Goal: Task Accomplishment & Management: Use online tool/utility

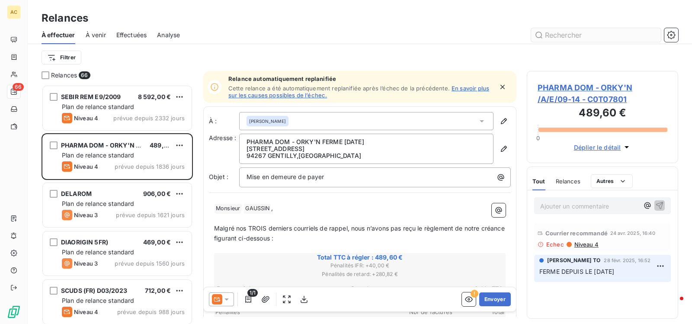
scroll to position [233, 145]
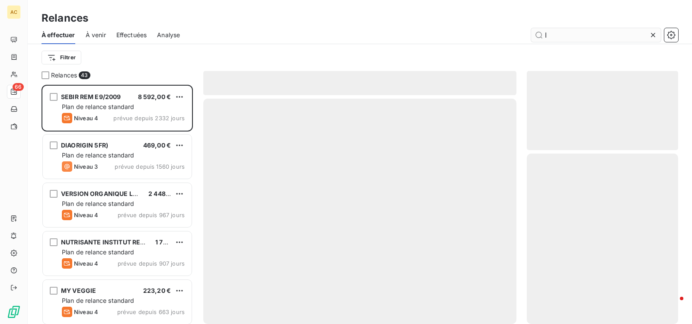
scroll to position [233, 145]
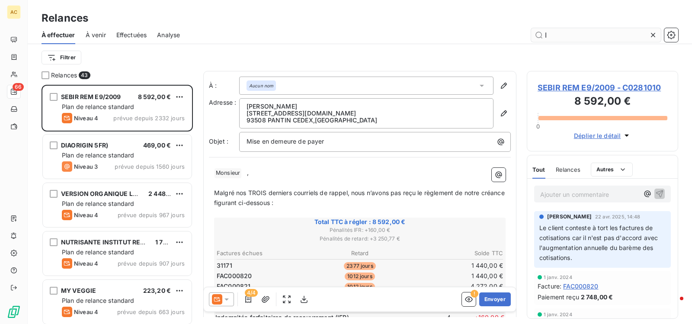
scroll to position [233, 145]
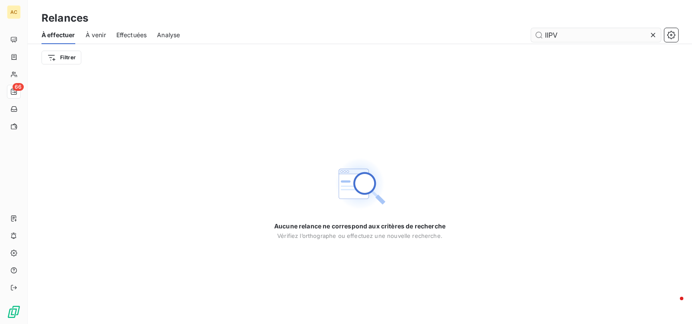
click at [547, 36] on input "IIPV" at bounding box center [596, 35] width 130 height 14
click at [566, 35] on input "IPV" at bounding box center [596, 35] width 130 height 14
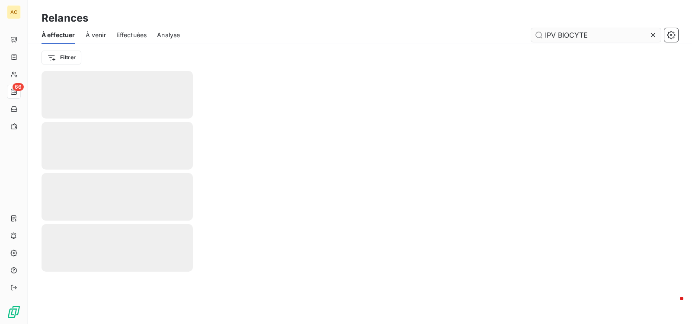
click at [592, 33] on input "IPV BIOCYTE" at bounding box center [596, 35] width 130 height 14
type input "I"
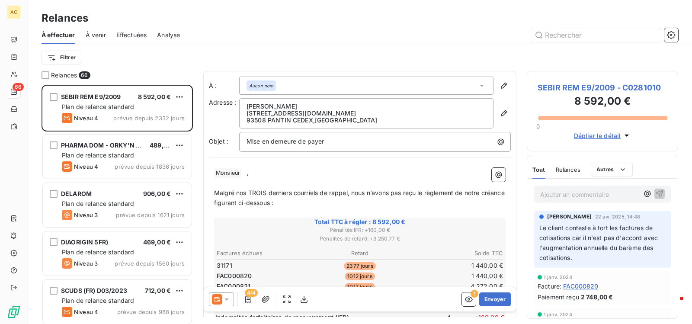
scroll to position [233, 145]
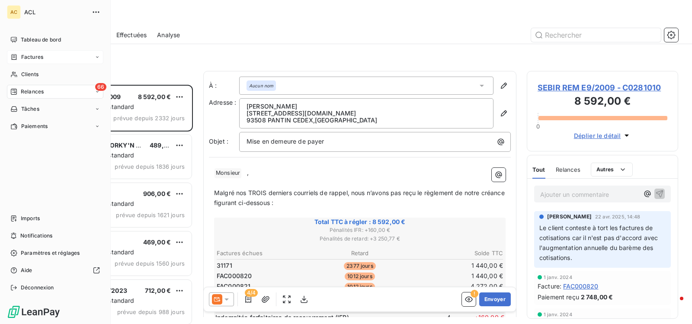
click at [97, 55] on icon at bounding box center [97, 57] width 5 height 5
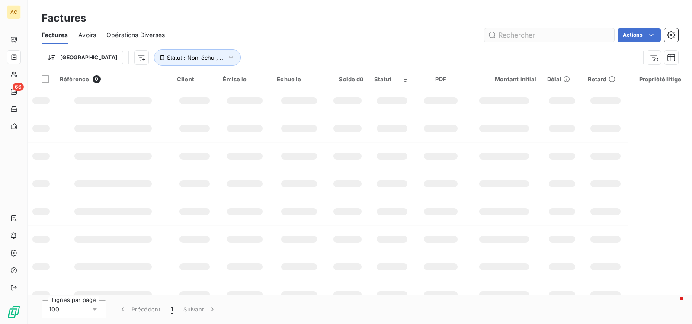
click at [549, 40] on input "text" at bounding box center [550, 35] width 130 height 14
click at [554, 38] on input "text" at bounding box center [550, 35] width 130 height 14
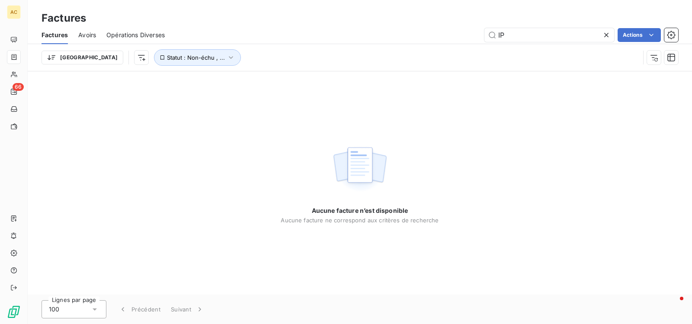
type input "I"
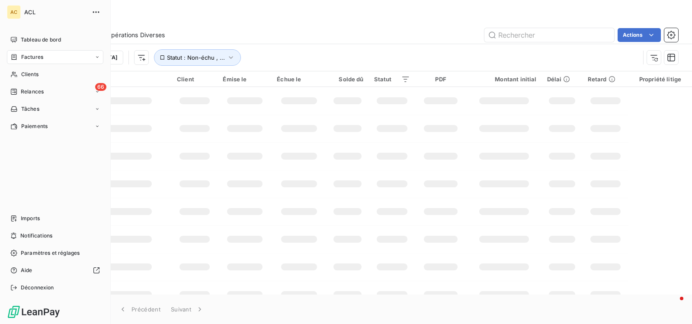
click at [95, 58] on icon at bounding box center [97, 57] width 5 height 5
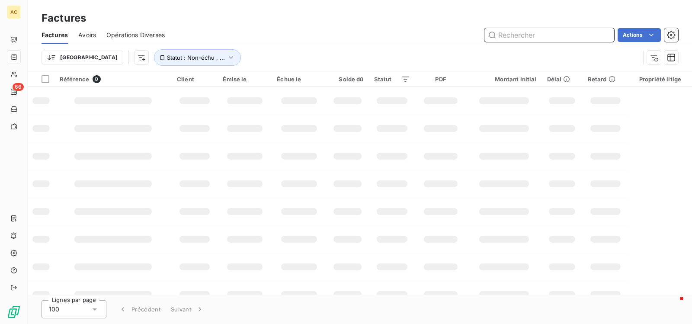
click at [585, 35] on input "text" at bounding box center [550, 35] width 130 height 14
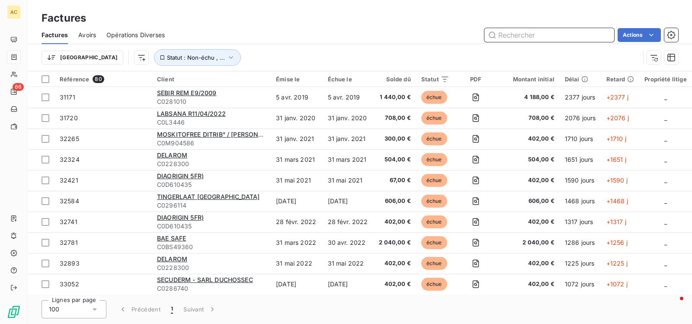
click at [522, 33] on input "text" at bounding box center [550, 35] width 130 height 14
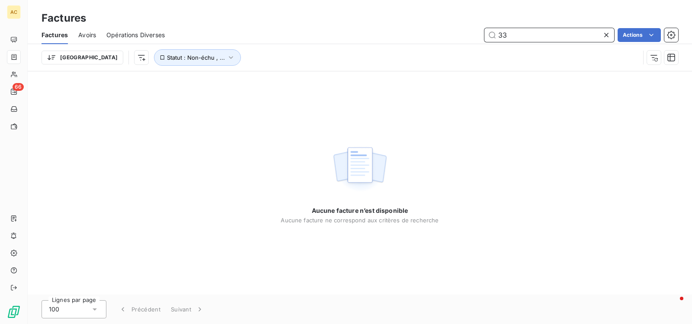
type input "3"
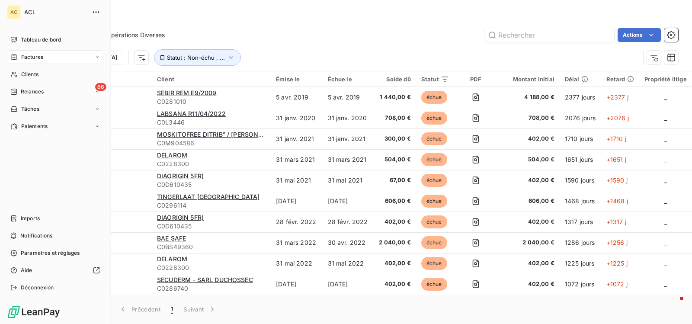
click at [95, 58] on icon at bounding box center [97, 57] width 5 height 5
click at [97, 55] on icon at bounding box center [97, 57] width 5 height 5
click at [36, 92] on span "Relances" at bounding box center [32, 92] width 23 height 8
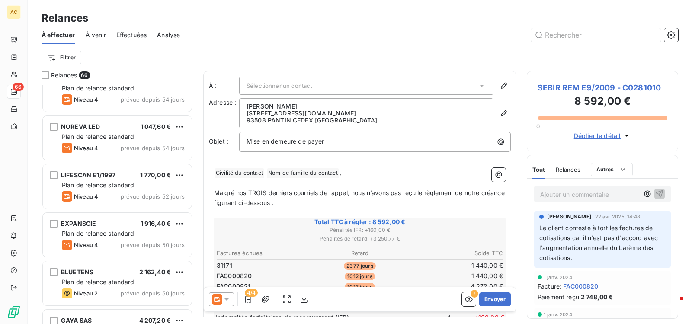
scroll to position [1489, 0]
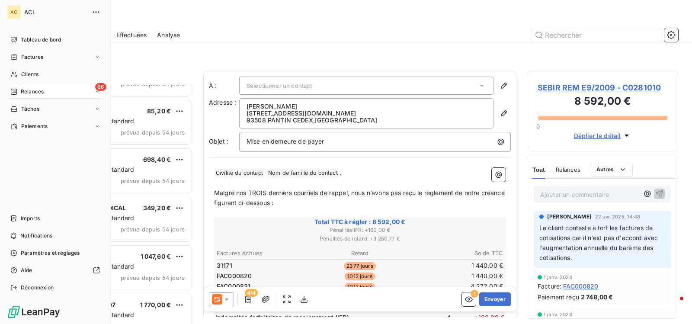
click at [30, 93] on span "Relances" at bounding box center [32, 92] width 23 height 8
click at [95, 93] on icon at bounding box center [97, 91] width 5 height 5
click at [99, 56] on icon at bounding box center [97, 57] width 5 height 5
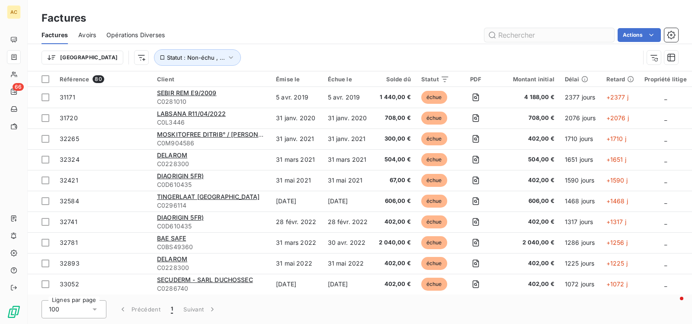
click at [499, 34] on input "text" at bounding box center [550, 35] width 130 height 14
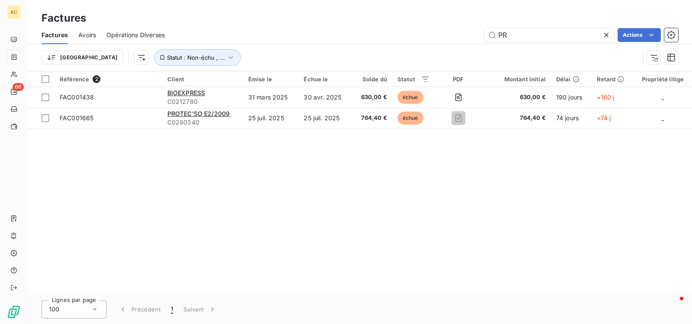
type input "P"
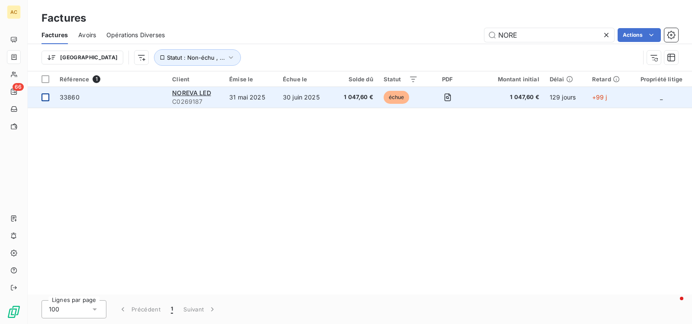
type input "NORE"
click at [45, 97] on div at bounding box center [46, 97] width 8 height 8
click at [181, 90] on span "NOREVA LED" at bounding box center [191, 92] width 39 height 7
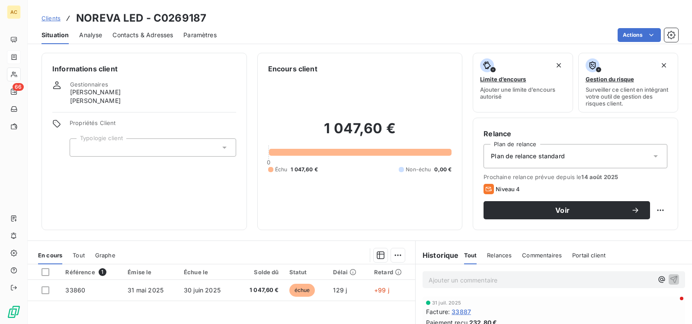
click at [141, 217] on html "AC 66 Clients NOREVA LED - C0269187 Situation Analyse Contacts & Adresses Param…" at bounding box center [346, 162] width 692 height 324
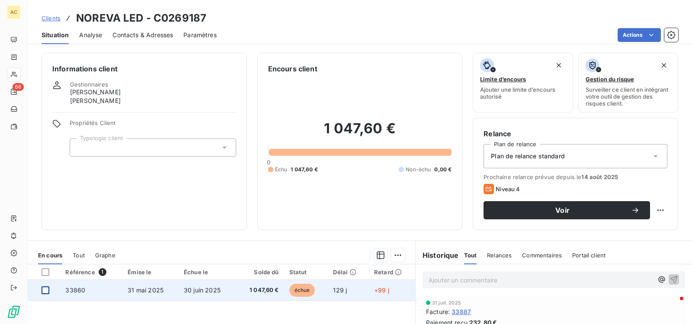
click at [43, 291] on div at bounding box center [46, 291] width 8 height 8
click at [133, 291] on span "31 mai 2025" at bounding box center [146, 290] width 36 height 7
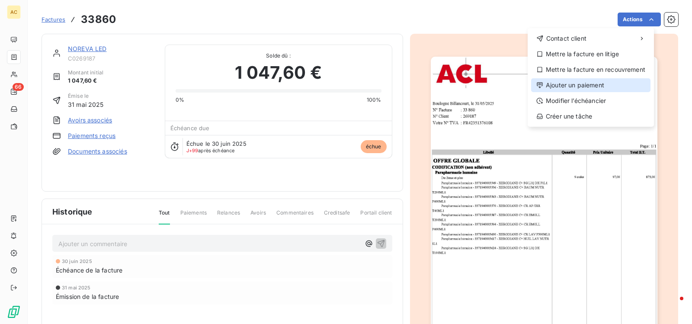
click at [570, 85] on div "Ajouter un paiement" at bounding box center [590, 85] width 119 height 14
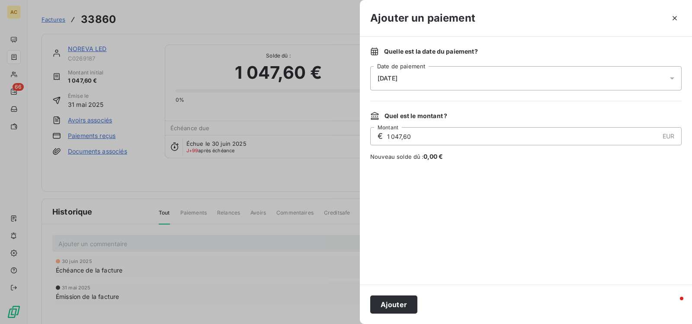
click at [674, 77] on icon at bounding box center [672, 78] width 9 height 9
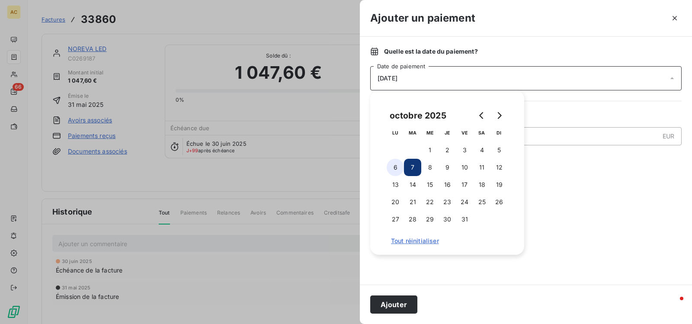
click at [396, 168] on button "6" at bounding box center [395, 167] width 17 height 17
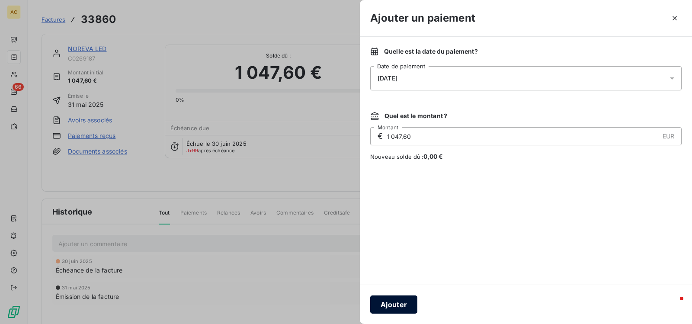
click at [396, 304] on button "Ajouter" at bounding box center [393, 305] width 47 height 18
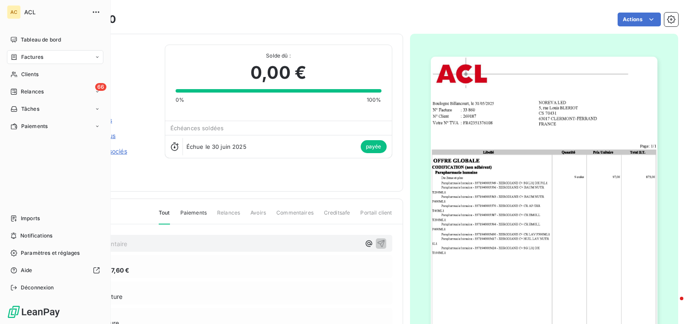
click at [95, 56] on icon at bounding box center [97, 57] width 5 height 5
click at [97, 93] on icon at bounding box center [97, 91] width 5 height 5
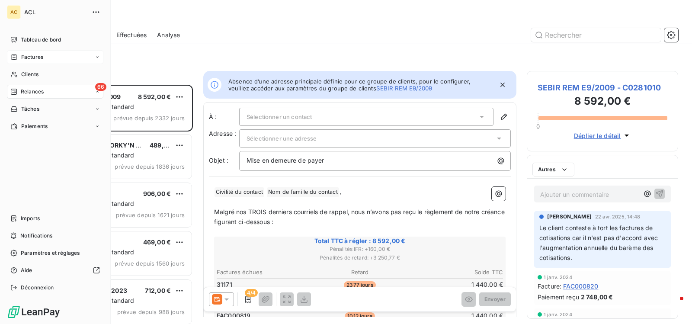
scroll to position [233, 145]
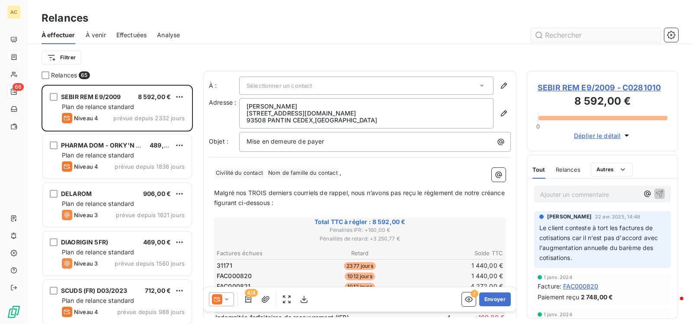
click at [587, 38] on input "text" at bounding box center [596, 35] width 130 height 14
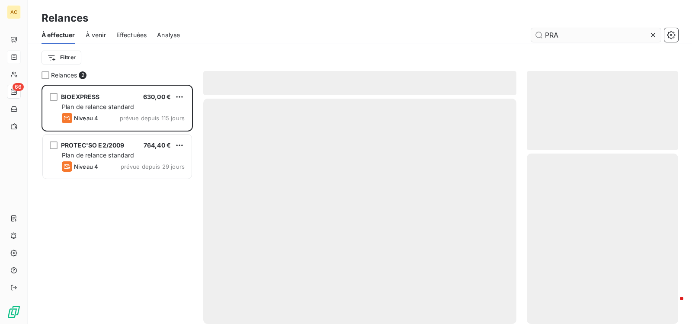
scroll to position [233, 145]
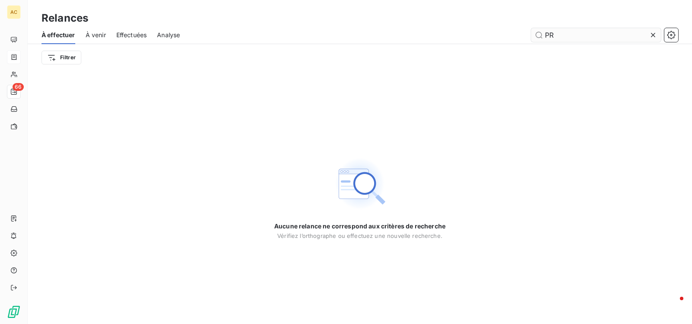
type input "P"
